Goal: Navigation & Orientation: Find specific page/section

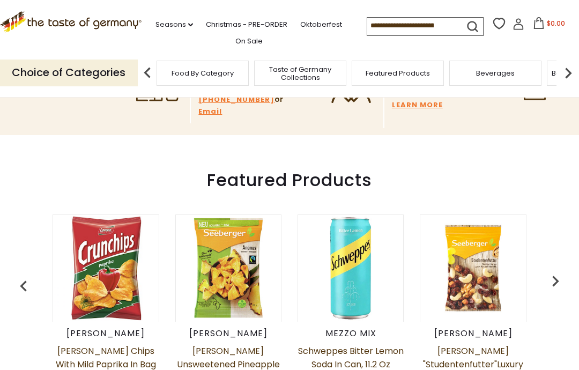
click at [557, 282] on img "button" at bounding box center [555, 280] width 21 height 21
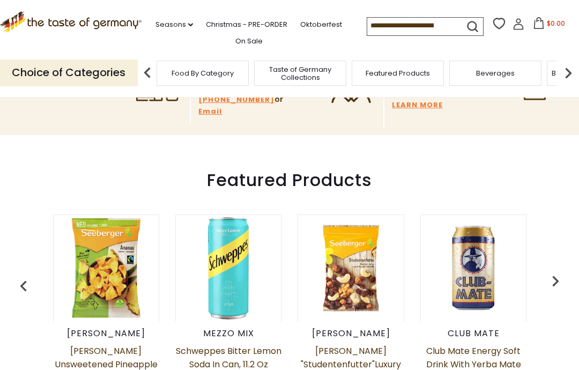
click at [555, 281] on img "button" at bounding box center [555, 280] width 21 height 21
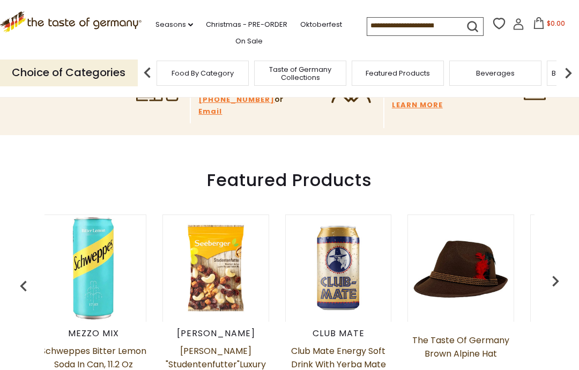
click at [546, 290] on img "button" at bounding box center [555, 280] width 21 height 21
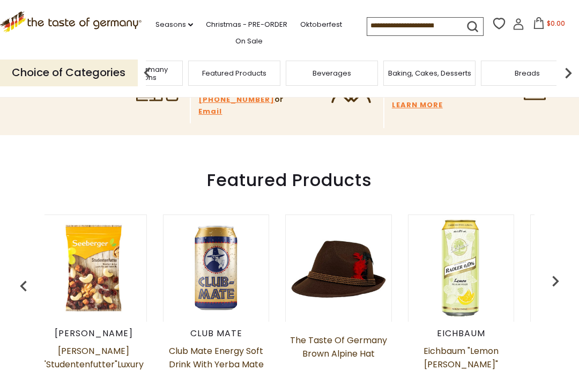
click at [262, 68] on div "Cereal" at bounding box center [215, 73] width 92 height 25
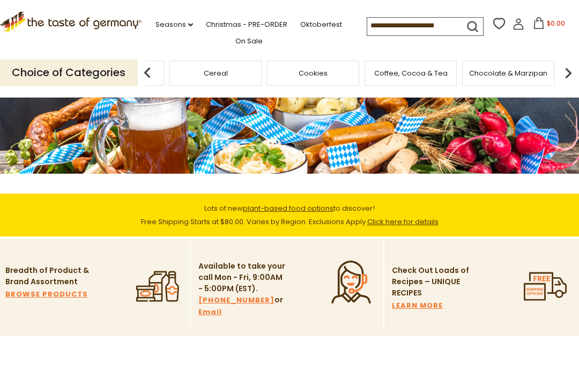
scroll to position [0, 0]
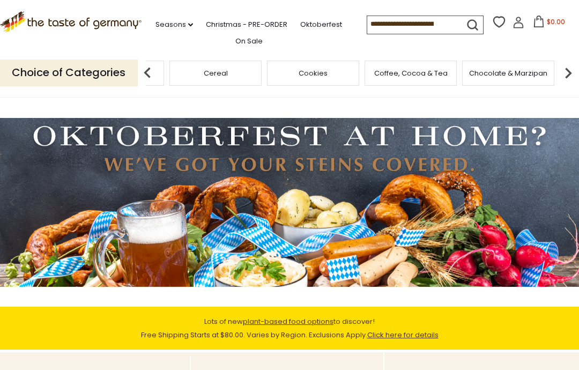
click at [150, 71] on img at bounding box center [147, 72] width 21 height 21
click at [164, 73] on div "Candy" at bounding box center [118, 73] width 92 height 25
click at [285, 71] on span "Condiments, Seasonings" at bounding box center [242, 73] width 86 height 16
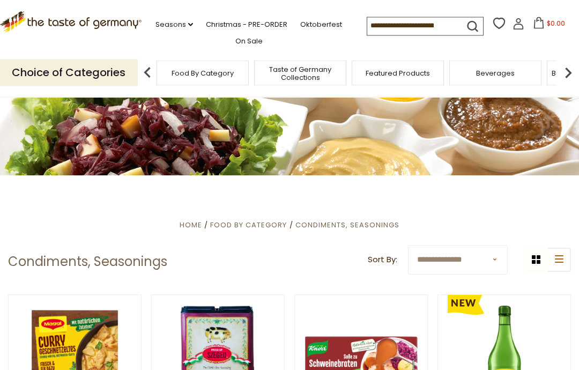
scroll to position [64, 0]
click at [262, 228] on span "Food By Category" at bounding box center [248, 225] width 77 height 10
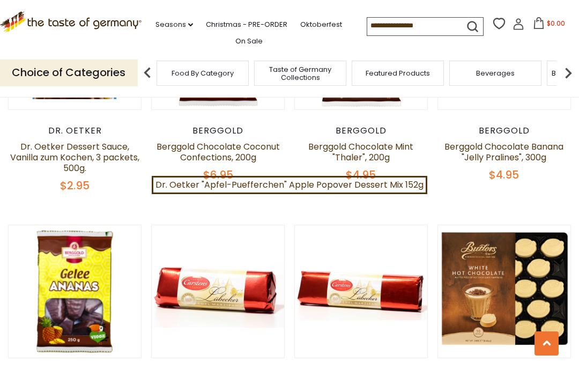
scroll to position [1231, 0]
